Goal: Task Accomplishment & Management: Manage account settings

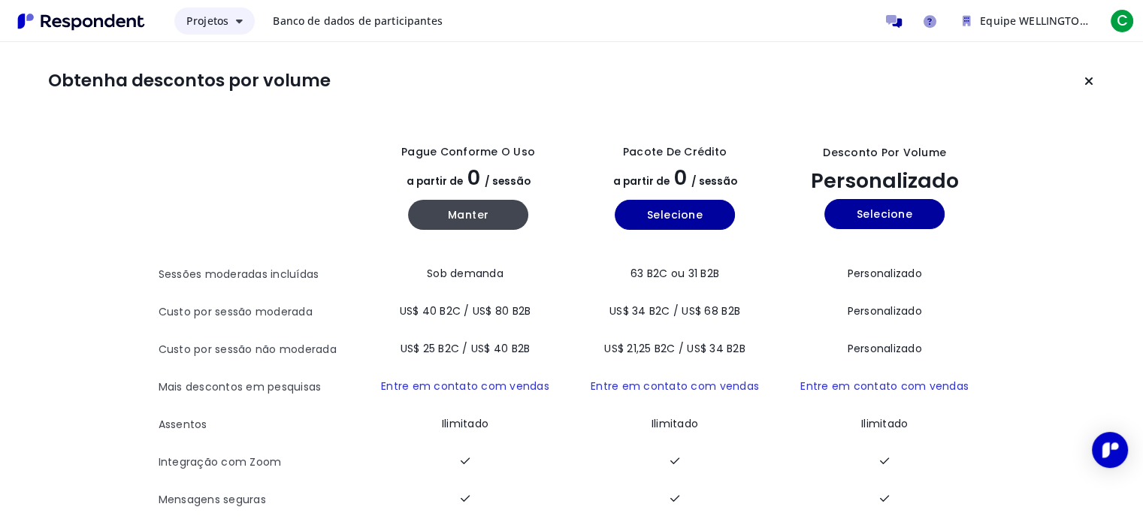
click at [226, 31] on button "Projetos" at bounding box center [214, 21] width 80 height 27
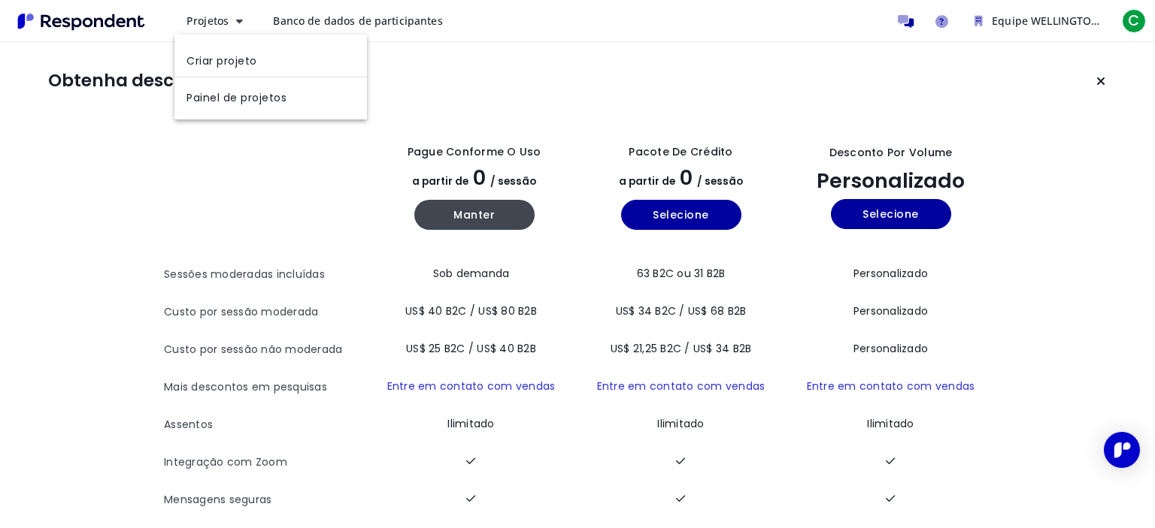
click at [541, 20] on md-backdrop at bounding box center [577, 264] width 1155 height 528
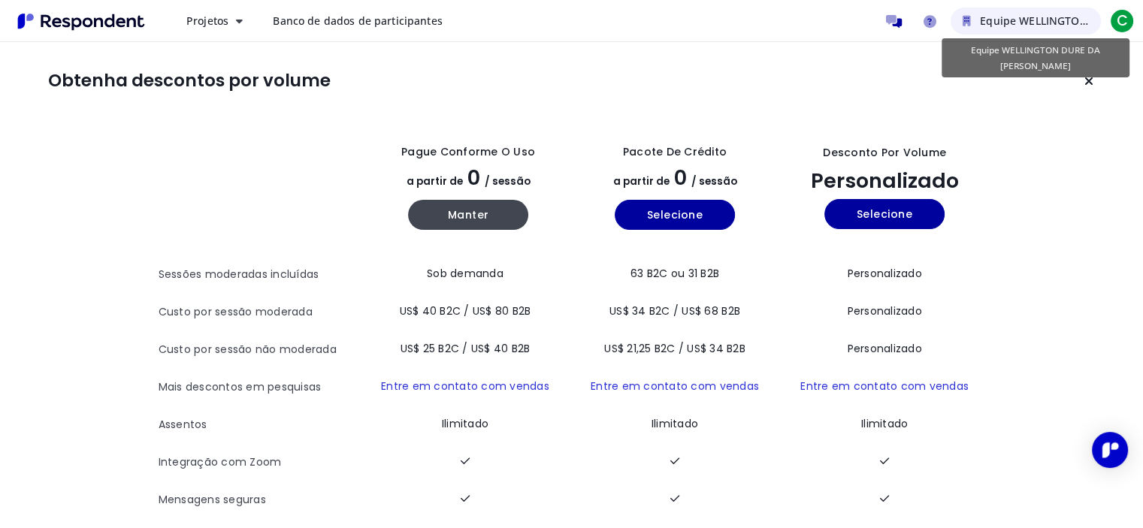
click at [1037, 14] on font "Equipe WELLINGTON DURE DA [PERSON_NAME]" at bounding box center [1103, 21] width 246 height 14
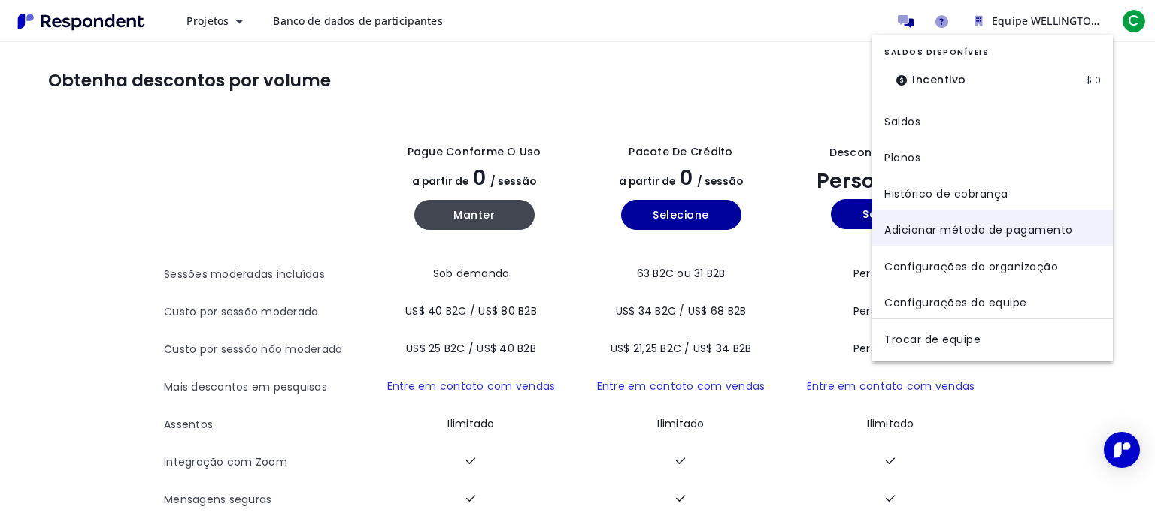
click at [953, 226] on font "Adicionar método de pagamento" at bounding box center [978, 229] width 189 height 15
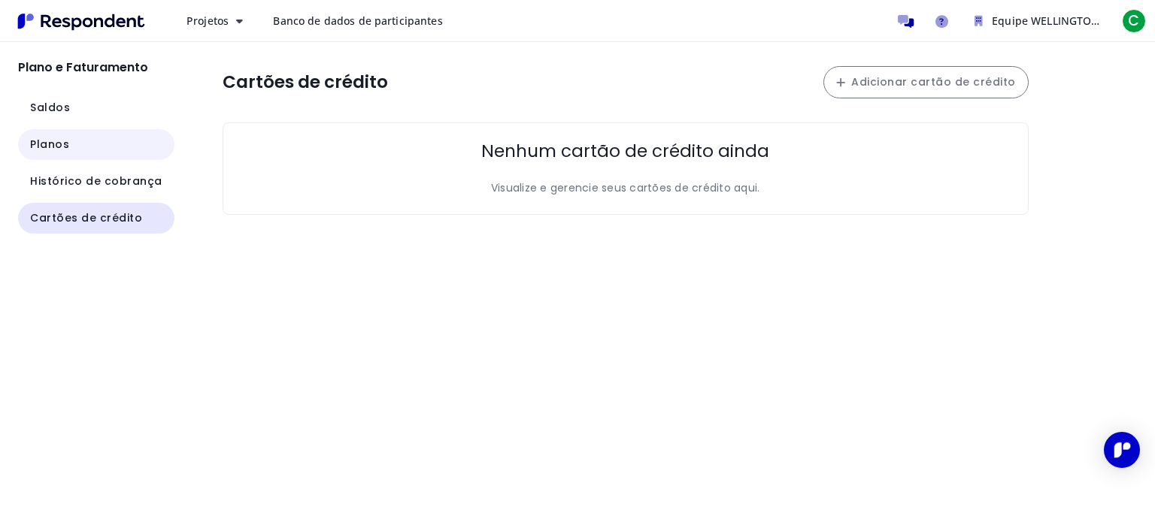
click at [65, 144] on font "Planos" at bounding box center [49, 144] width 39 height 15
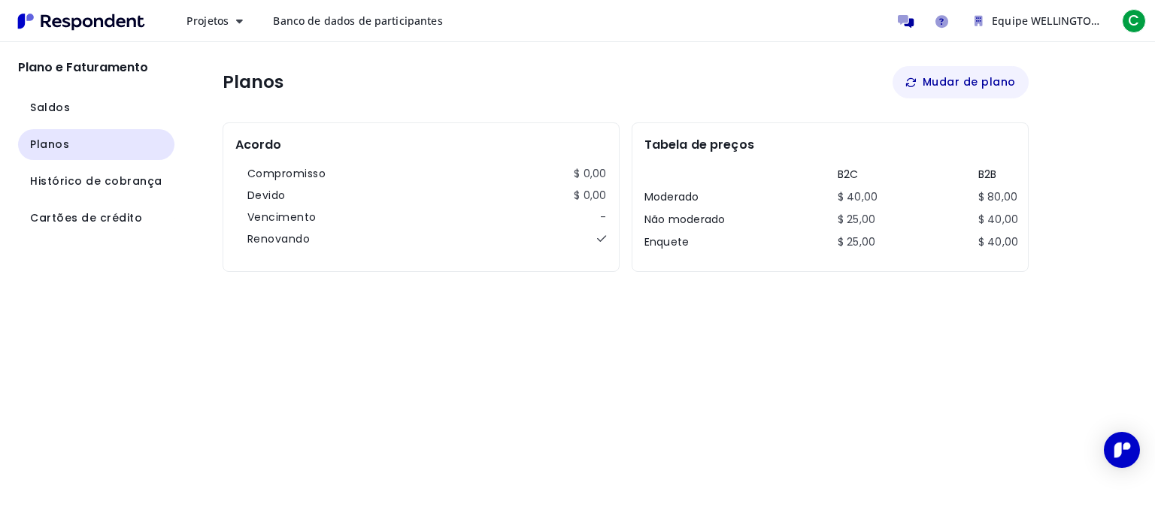
click at [913, 83] on icon at bounding box center [910, 82] width 11 height 11
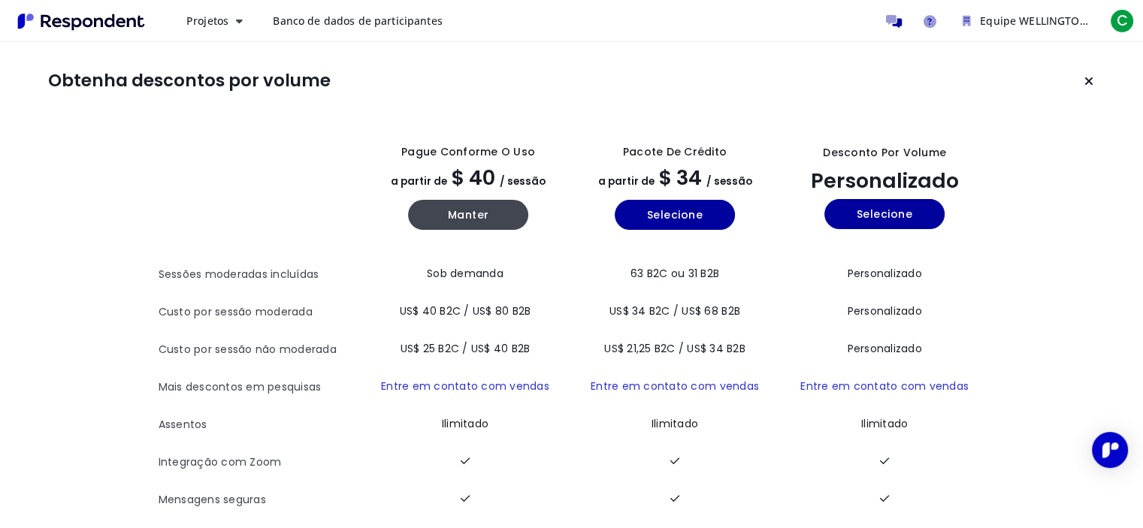
click at [318, 29] on link "Banco de dados de participantes" at bounding box center [357, 21] width 193 height 27
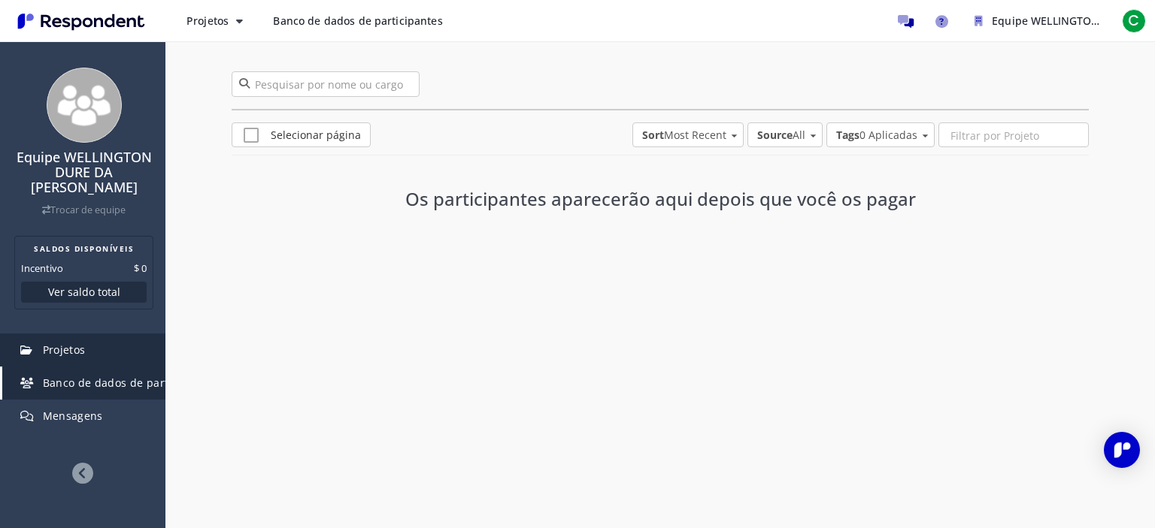
click at [77, 360] on link "Projetos" at bounding box center [83, 350] width 163 height 33
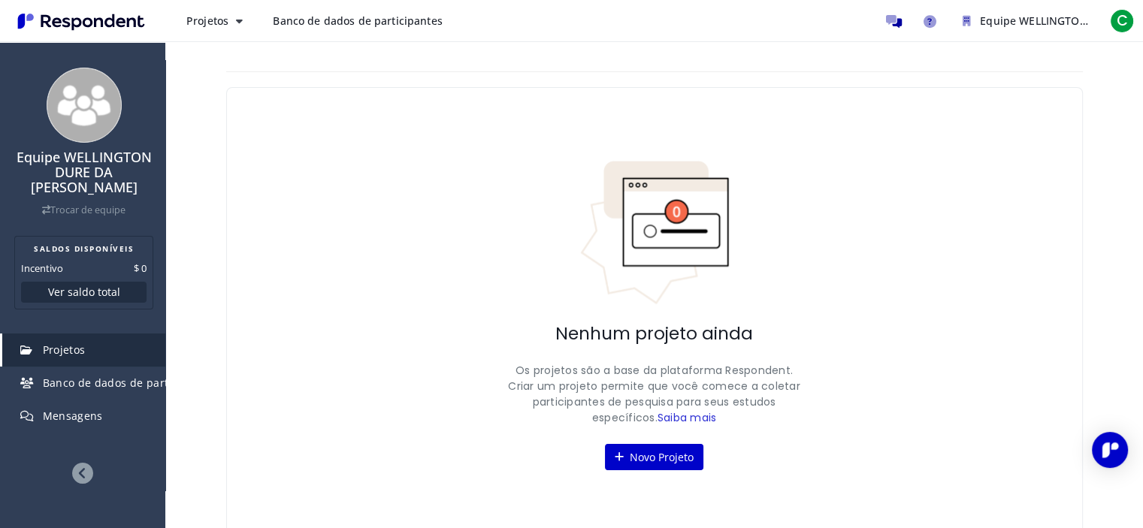
click at [80, 15] on img "Navegação principal" at bounding box center [81, 21] width 138 height 25
click at [238, 22] on button "Projetos" at bounding box center [214, 21] width 80 height 27
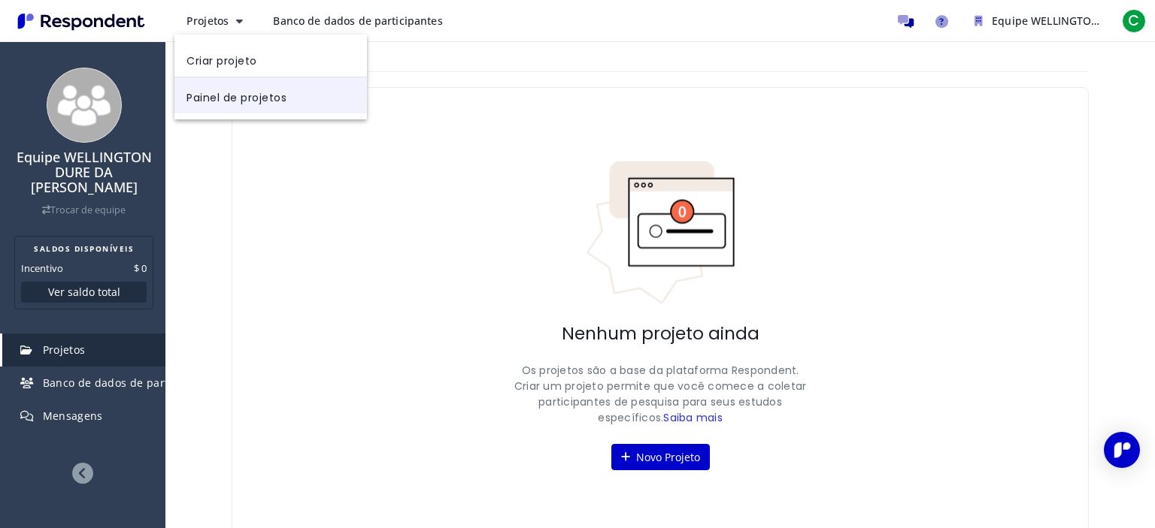
click at [238, 99] on font "Painel de projetos" at bounding box center [236, 96] width 100 height 15
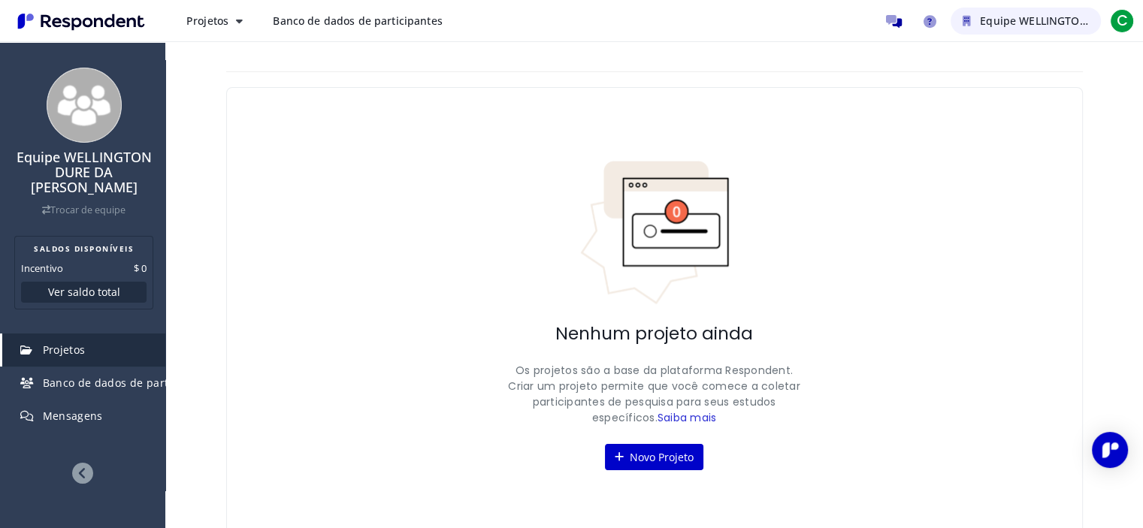
click at [1030, 17] on font "Equipe WELLINGTON DURE DA [PERSON_NAME]" at bounding box center [1103, 21] width 246 height 14
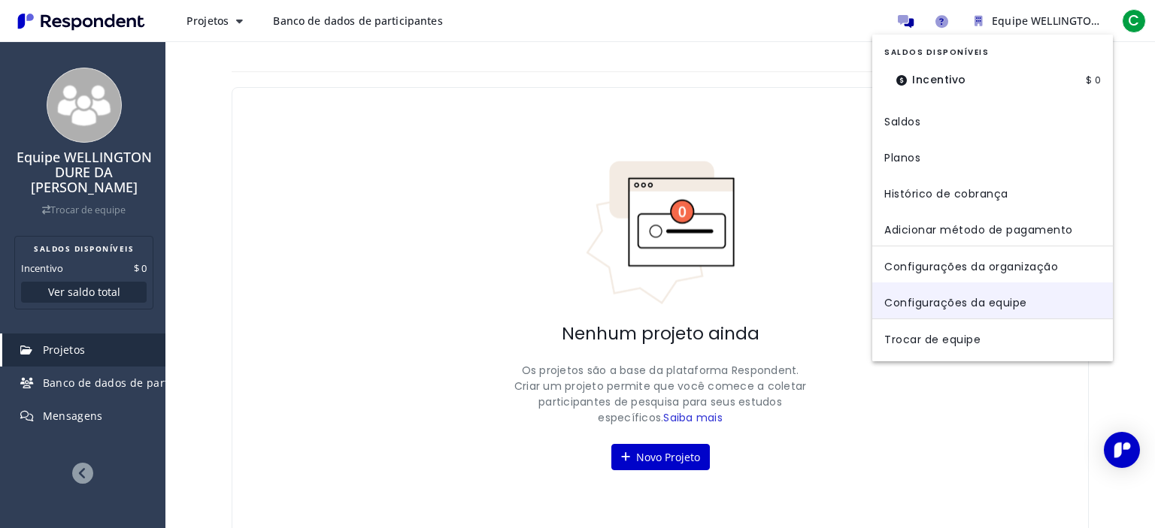
click at [958, 288] on link "Configurações da equipe" at bounding box center [992, 301] width 241 height 36
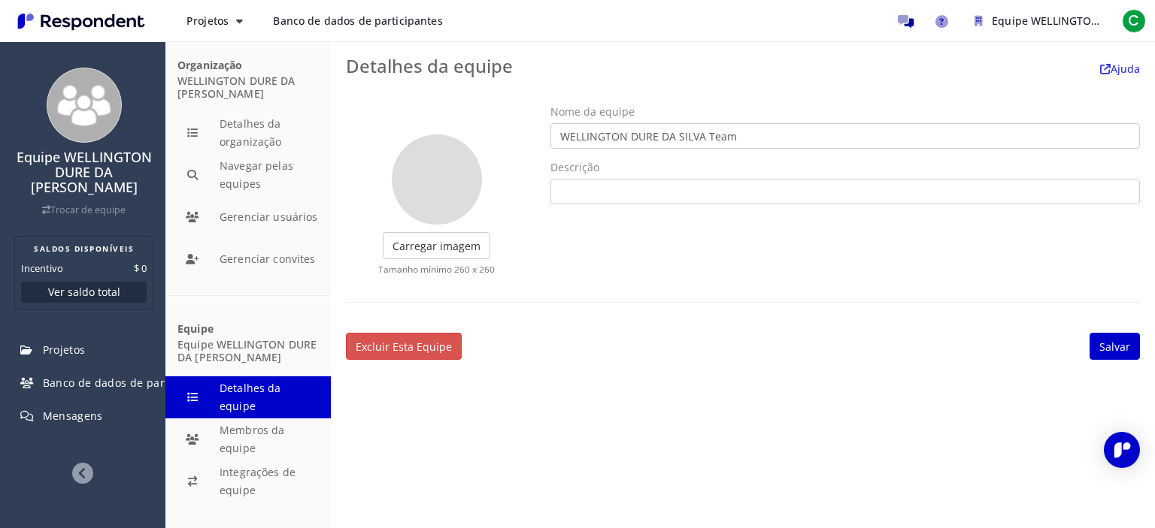
click at [110, 21] on img "Navegação principal" at bounding box center [81, 21] width 138 height 25
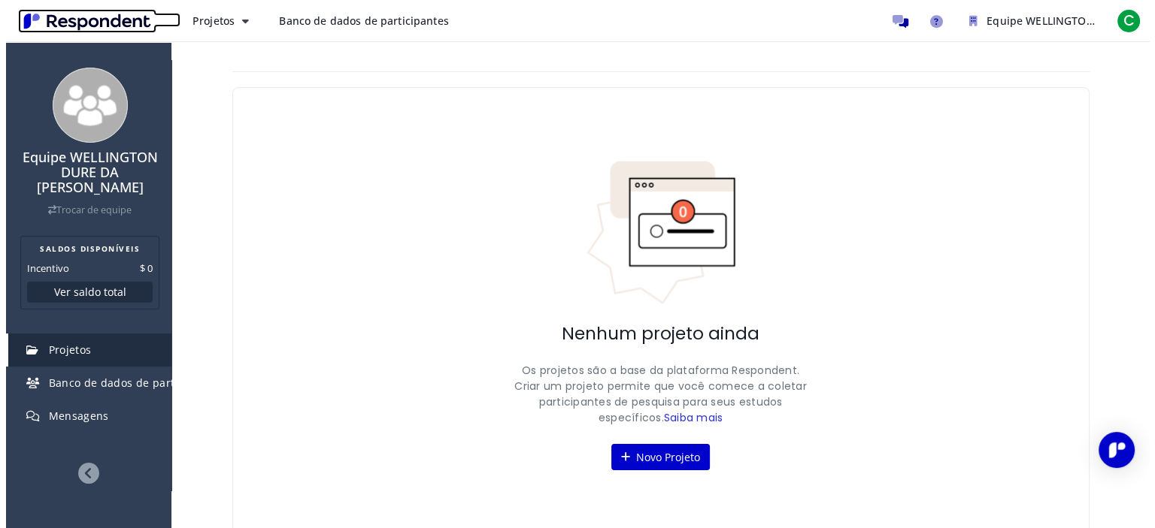
scroll to position [23, 0]
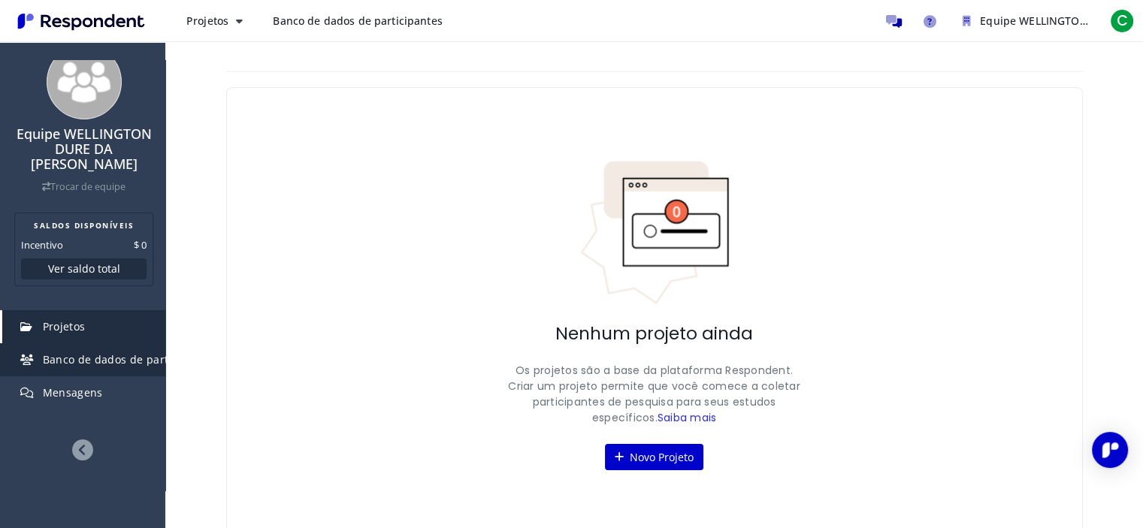
click at [123, 354] on font "Banco de dados de participantes" at bounding box center [130, 360] width 174 height 14
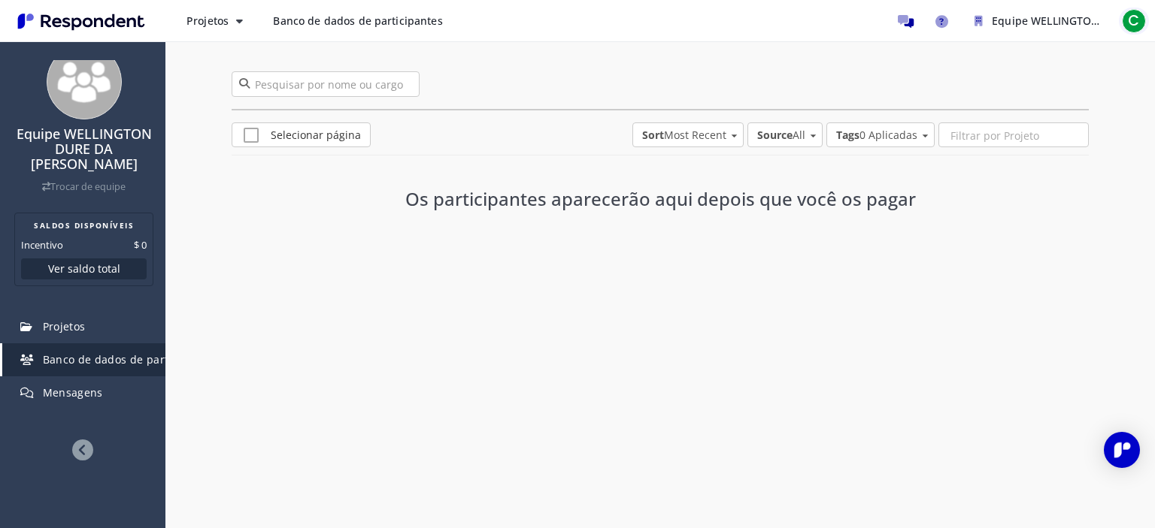
click at [1131, 22] on font "C" at bounding box center [1133, 21] width 11 height 20
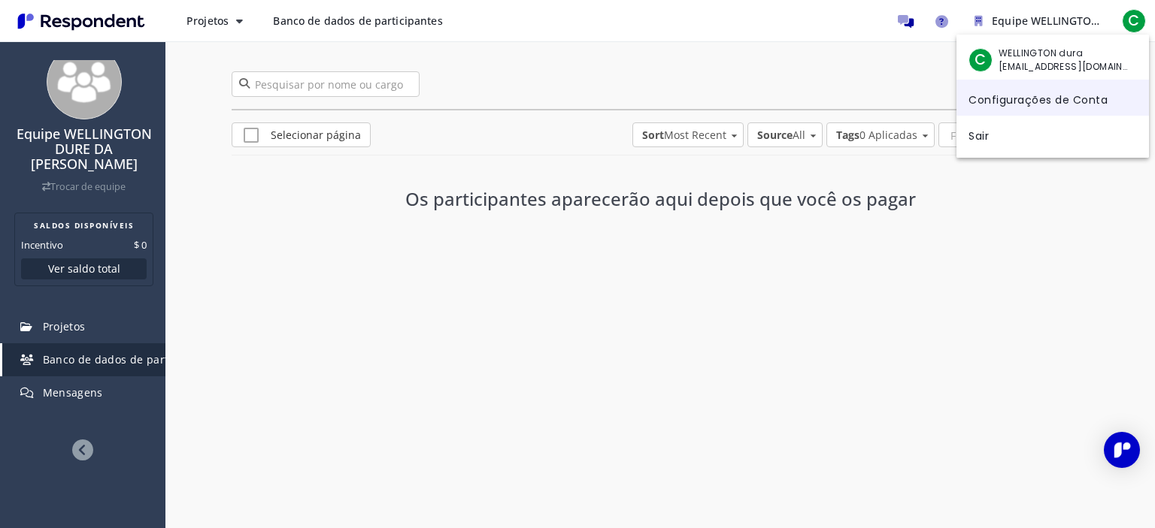
click at [1020, 101] on font "Configurações de Conta" at bounding box center [1037, 99] width 139 height 15
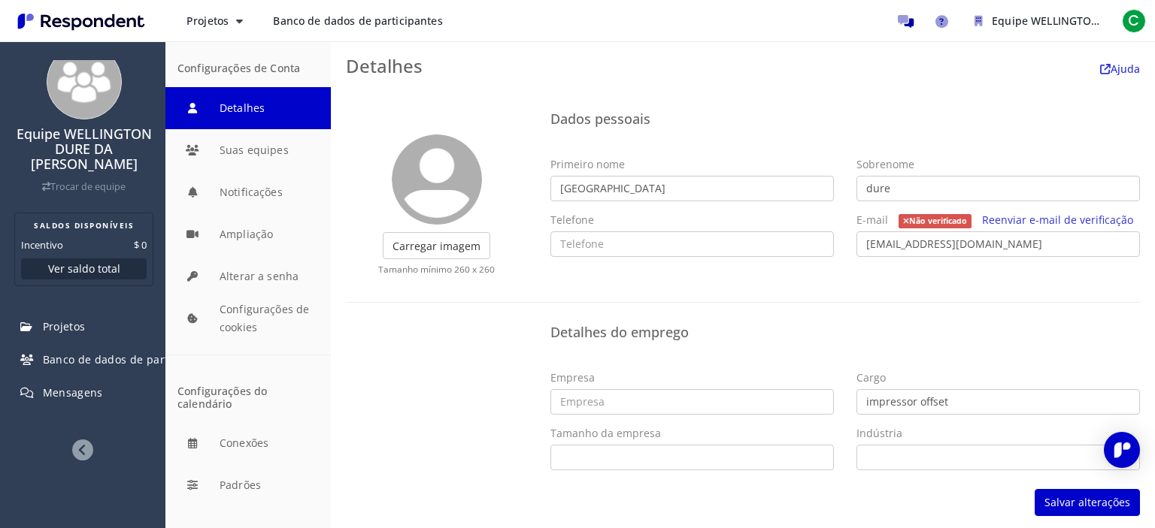
click at [930, 341] on div "Detalhes do emprego Empresa Cargo impressor offset Tamanho da empresa Trabalhad…" at bounding box center [845, 400] width 613 height 164
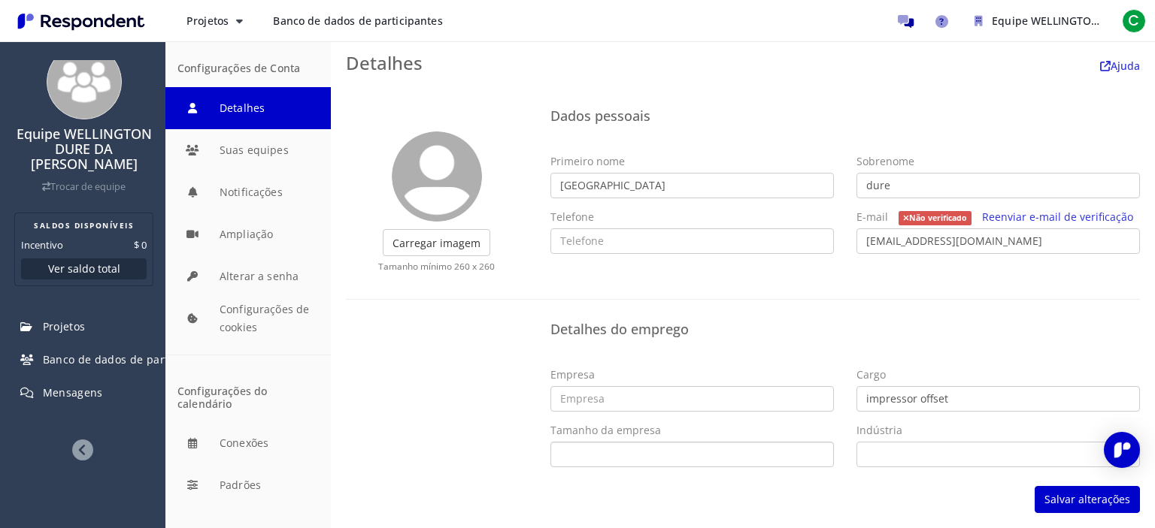
click at [767, 459] on select "Trabalhadores por conta própria 1 - 10 11 - 50 51 - 200 201 - 500 501 - 1.000 1…" at bounding box center [691, 455] width 283 height 26
select select "string:11-50"
click at [550, 442] on select "Trabalhadores por conta própria 1 - 10 11 - 50 51 - 200 201 - 500 501 - 1.000 1…" at bounding box center [691, 455] width 283 height 26
click at [929, 459] on select "Companhias aéreas/aviação Resolução Alternativa de Disputas Medicina Alternativ…" at bounding box center [997, 455] width 283 height 26
drag, startPoint x: 929, startPoint y: 459, endPoint x: 916, endPoint y: 383, distance: 77.9
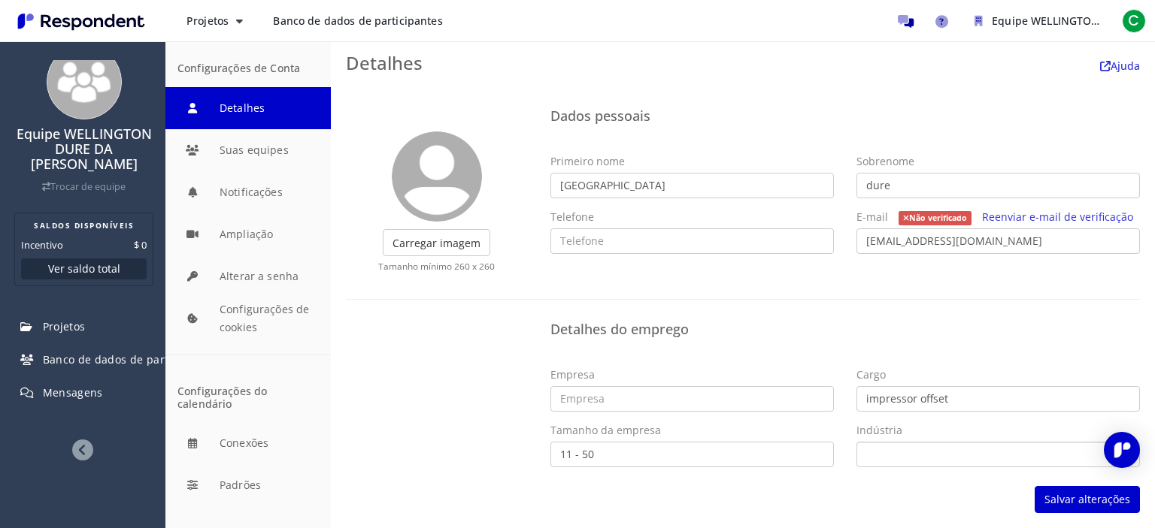
click at [929, 459] on select "Companhias aéreas/aviação Resolução Alternativa de Disputas Medicina Alternativ…" at bounding box center [997, 455] width 283 height 26
click at [931, 454] on select "Companhias aéreas/aviação Resolução Alternativa de Disputas Medicina Alternativ…" at bounding box center [997, 455] width 283 height 26
select select "string:Package/Freight Delivery"
click at [931, 454] on select "Companhias aéreas/aviação Resolução Alternativa de Disputas Medicina Alternativ…" at bounding box center [997, 455] width 283 height 26
click at [918, 489] on div "Carregar imagem Corte finalizado Tamanho mínimo 260 x 260 Dados pessoais Primei…" at bounding box center [743, 307] width 824 height 442
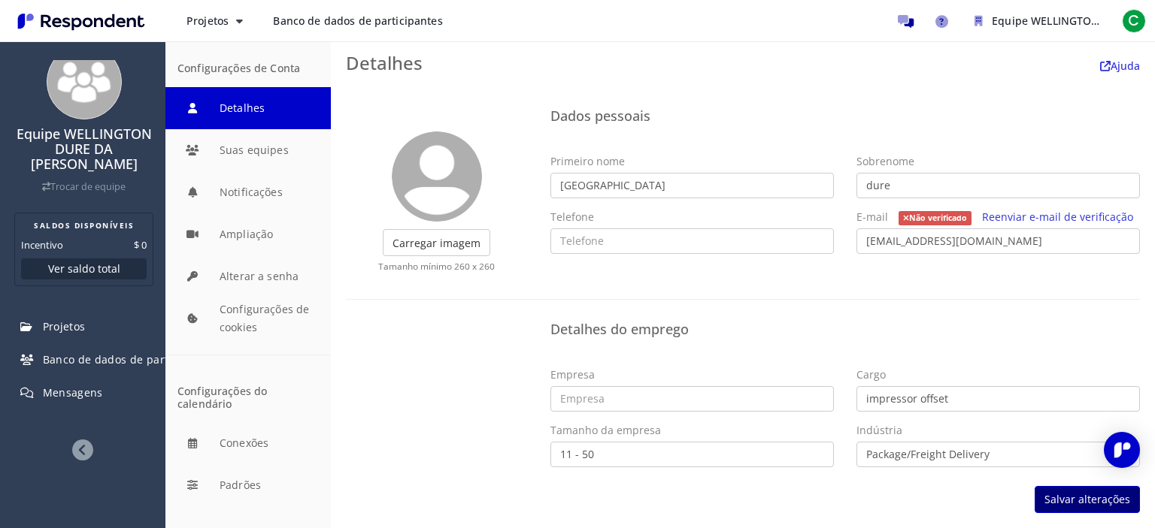
click at [1116, 487] on button "Salvar alterações" at bounding box center [1086, 499] width 105 height 27
click at [1073, 331] on h4 "Detalhes do emprego" at bounding box center [845, 329] width 590 height 15
